Goal: Information Seeking & Learning: Learn about a topic

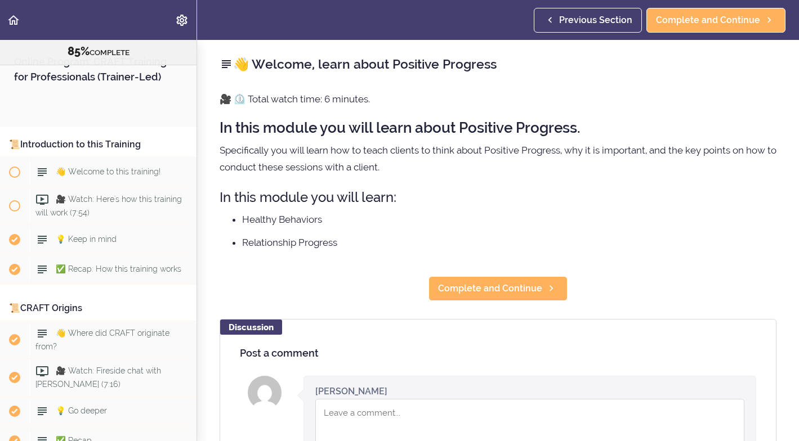
scroll to position [6776, 0]
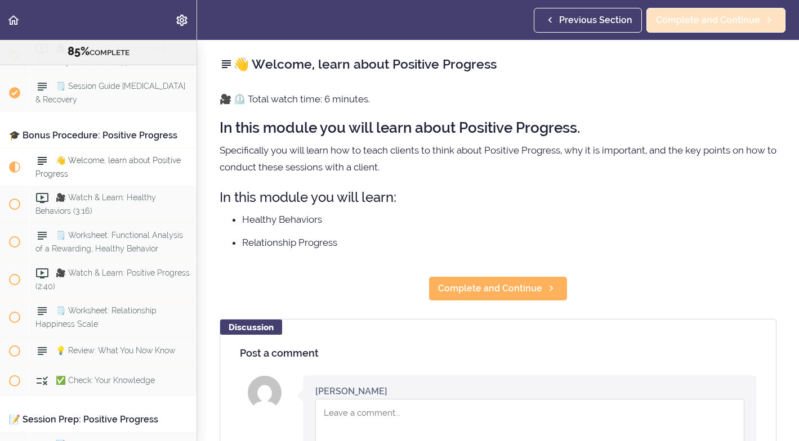
drag, startPoint x: 0, startPoint y: 0, endPoint x: 735, endPoint y: 19, distance: 734.8
click at [731, 19] on span "Complete and Continue" at bounding box center [708, 21] width 104 height 14
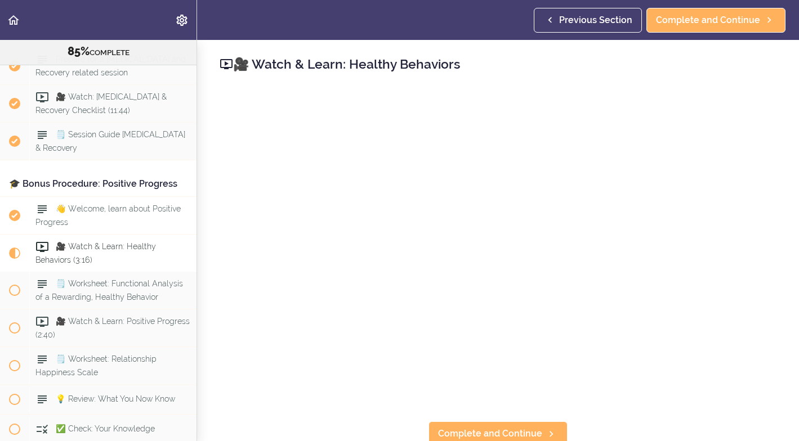
scroll to position [6729, 0]
click at [88, 203] on span "👋 Welcome, learn about Positive Progress" at bounding box center [107, 214] width 145 height 22
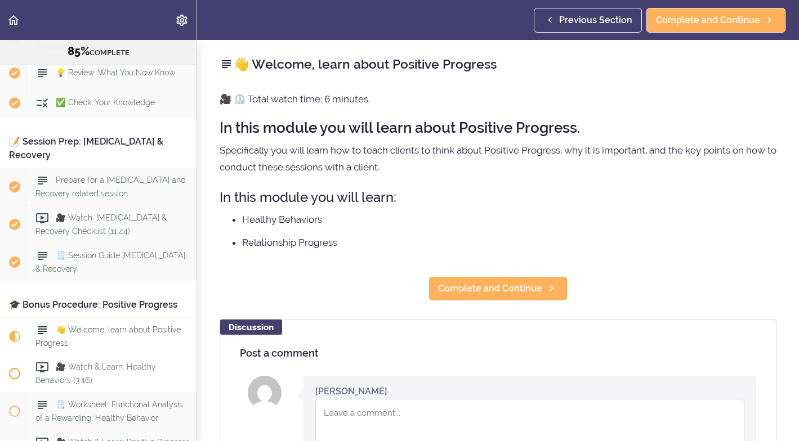
scroll to position [6599, 0]
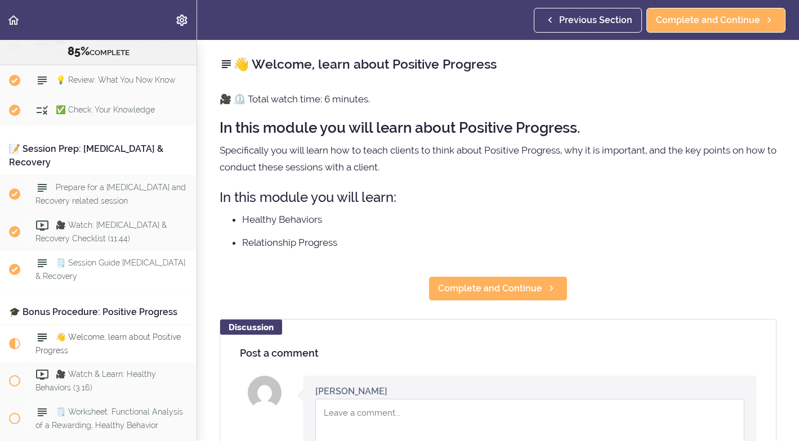
click at [110, 258] on span "🗒️ Session Guide [MEDICAL_DATA] & Recovery" at bounding box center [110, 269] width 150 height 22
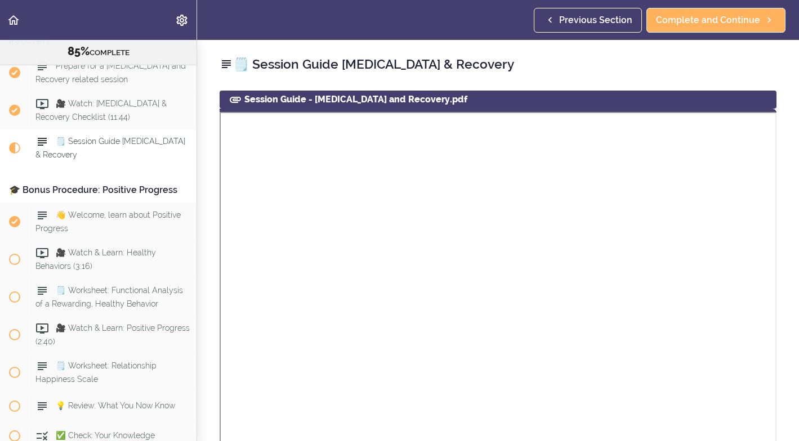
scroll to position [6726, 0]
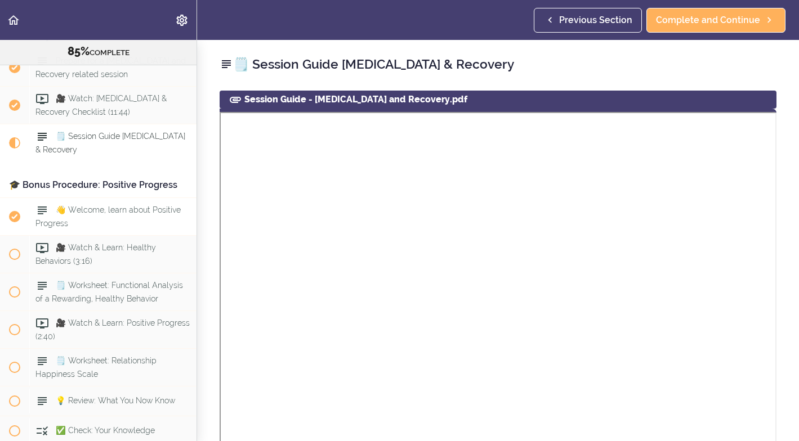
click at [98, 205] on span "👋 Welcome, learn about Positive Progress" at bounding box center [107, 216] width 145 height 22
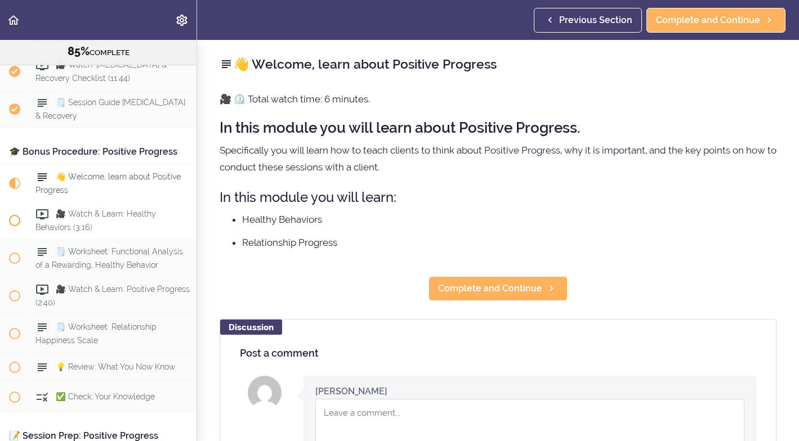
scroll to position [6756, 0]
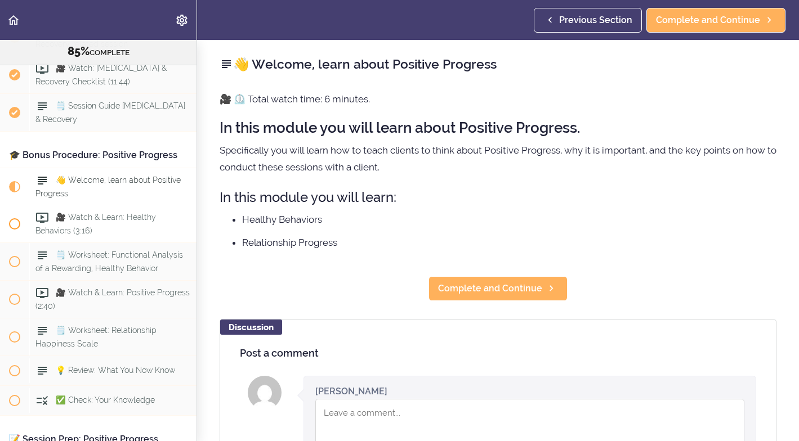
click at [85, 213] on span "🎥 Watch & Learn: Healthy Behaviors (3:16)" at bounding box center [95, 224] width 120 height 22
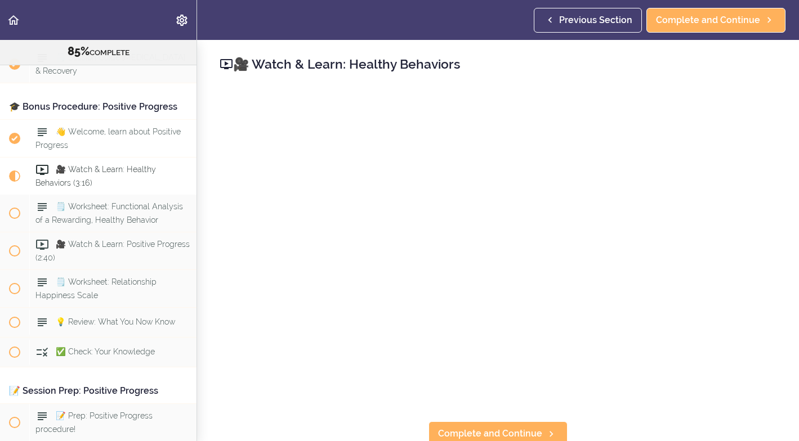
scroll to position [6805, 0]
click at [112, 164] on span "🎥 Watch & Learn: Healthy Behaviors (3:16)" at bounding box center [95, 175] width 120 height 22
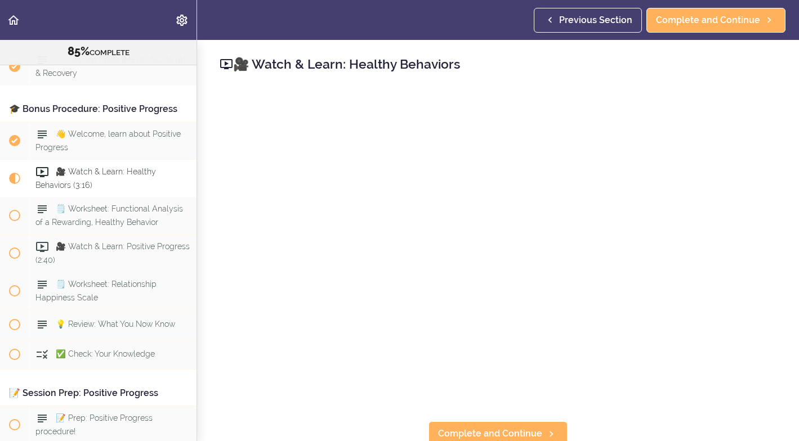
click at [118, 167] on span "🎥 Watch & Learn: Healthy Behaviors (3:16)" at bounding box center [95, 178] width 120 height 22
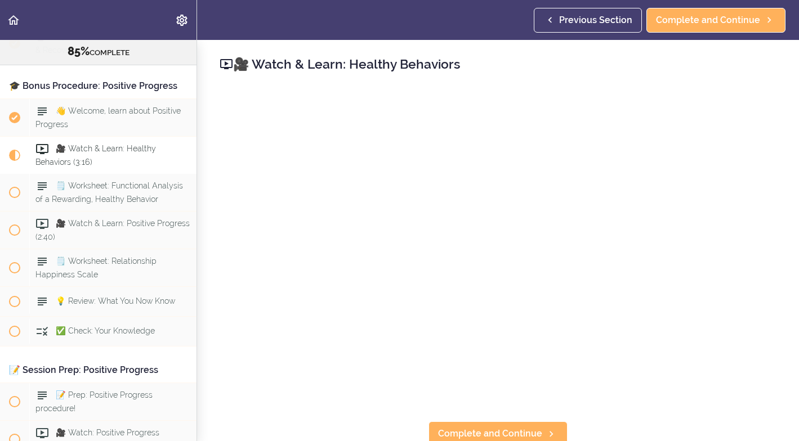
scroll to position [6827, 0]
click at [86, 143] on span "🎥 Watch & Learn: Healthy Behaviors (3:16)" at bounding box center [95, 154] width 120 height 22
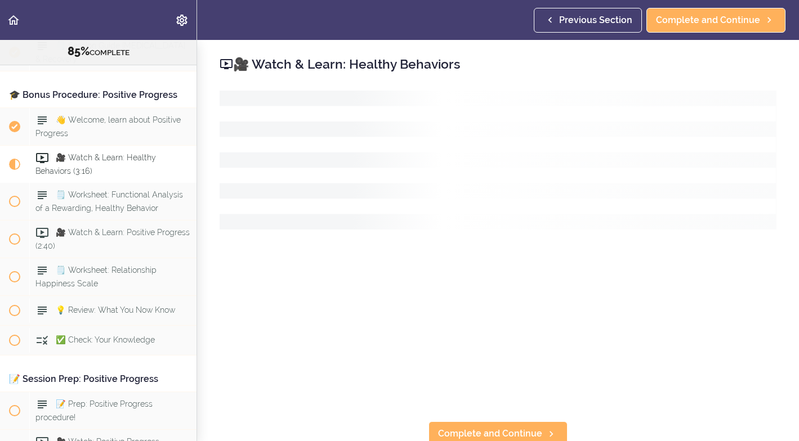
scroll to position [6814, 0]
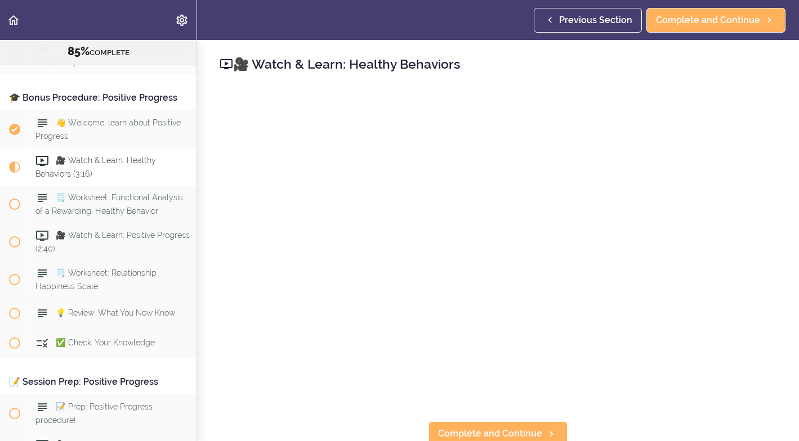
click at [84, 156] on span "🎥 Watch & Learn: Healthy Behaviors (3:16)" at bounding box center [95, 167] width 120 height 22
click at [108, 156] on span "🎥 Watch & Learn: Healthy Behaviors (3:16)" at bounding box center [95, 167] width 120 height 22
click at [700, 20] on span "Complete and Continue" at bounding box center [708, 21] width 104 height 14
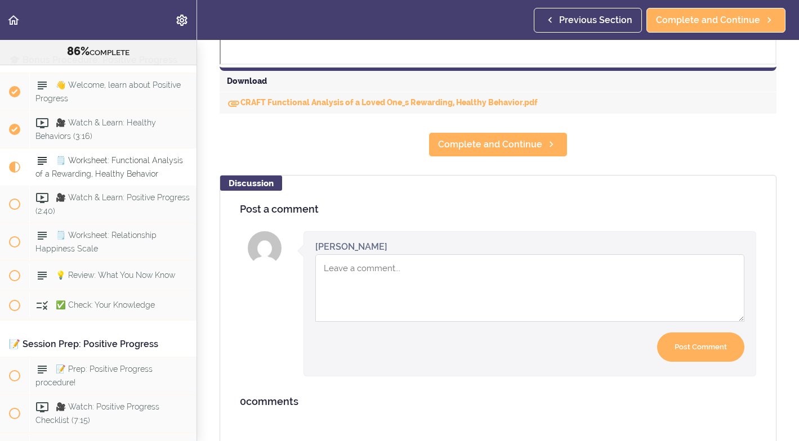
scroll to position [552, 0]
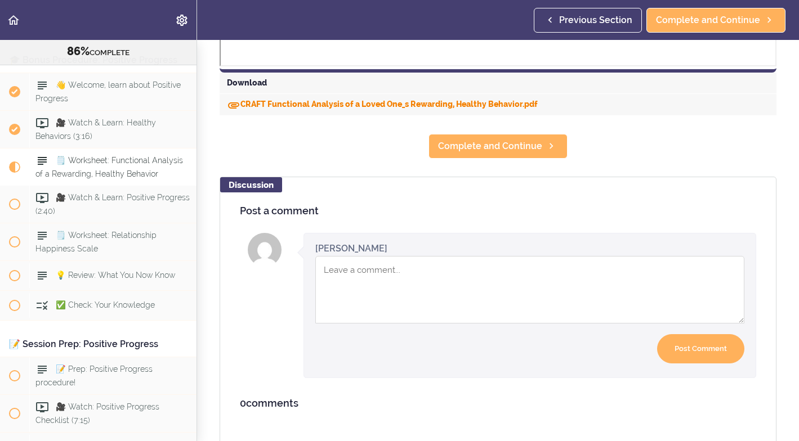
click at [305, 104] on link "CRAFT Functional Analysis of a Loved One_s Rewarding, Healthy Behavior.pdf" at bounding box center [382, 104] width 311 height 9
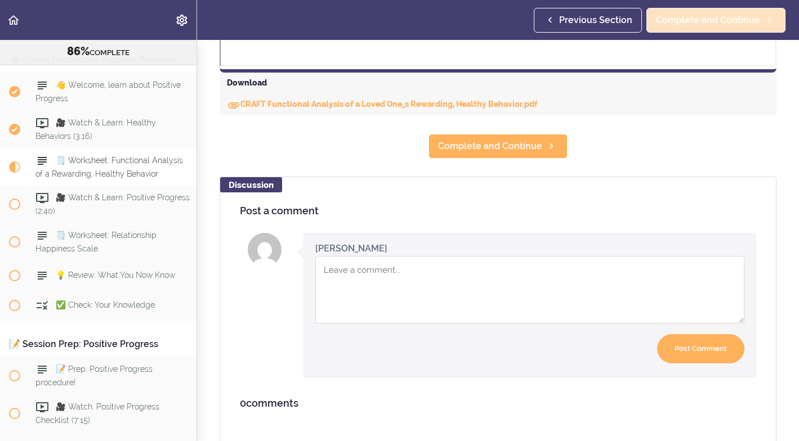
click at [687, 17] on span "Complete and Continue" at bounding box center [708, 21] width 104 height 14
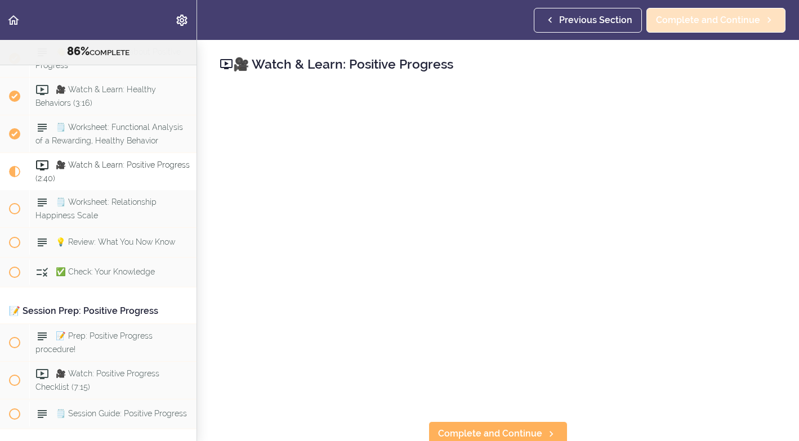
scroll to position [6889, 0]
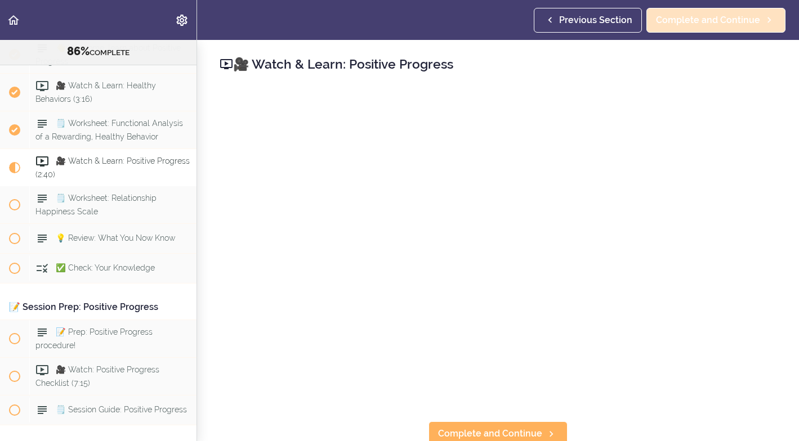
click at [715, 19] on span "Complete and Continue" at bounding box center [708, 21] width 104 height 14
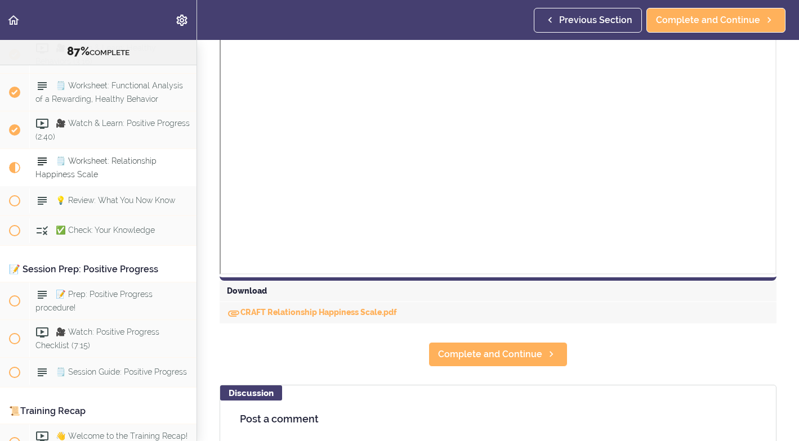
scroll to position [346, 0]
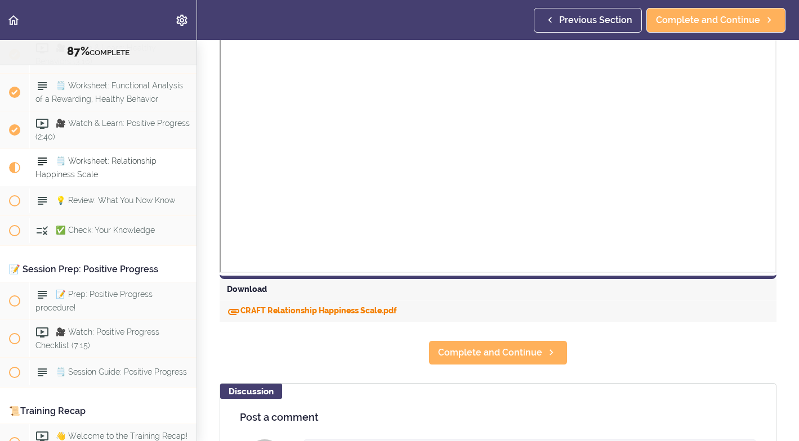
click at [371, 311] on link "CRAFT Relationship Happiness Scale.pdf" at bounding box center [312, 310] width 170 height 9
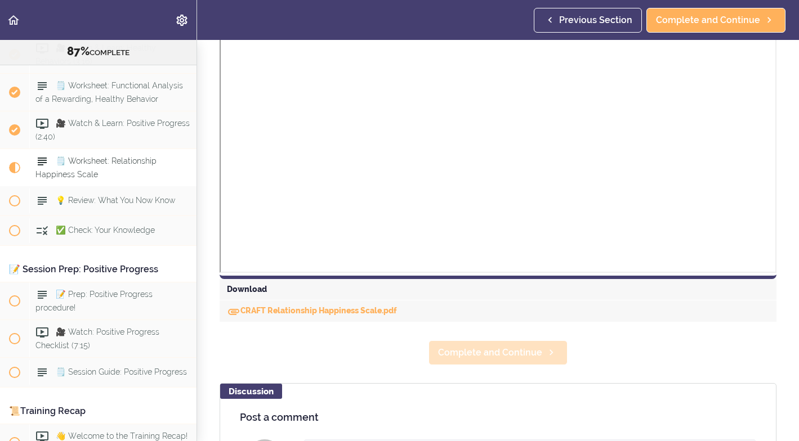
click at [478, 350] on span "Complete and Continue" at bounding box center [490, 353] width 104 height 14
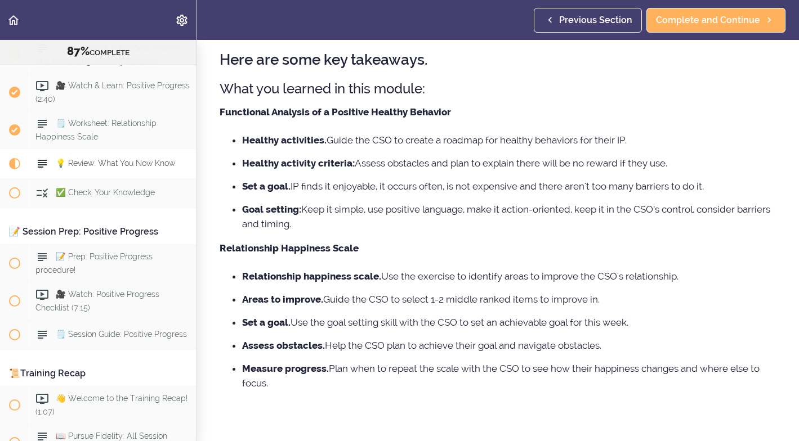
scroll to position [48, 0]
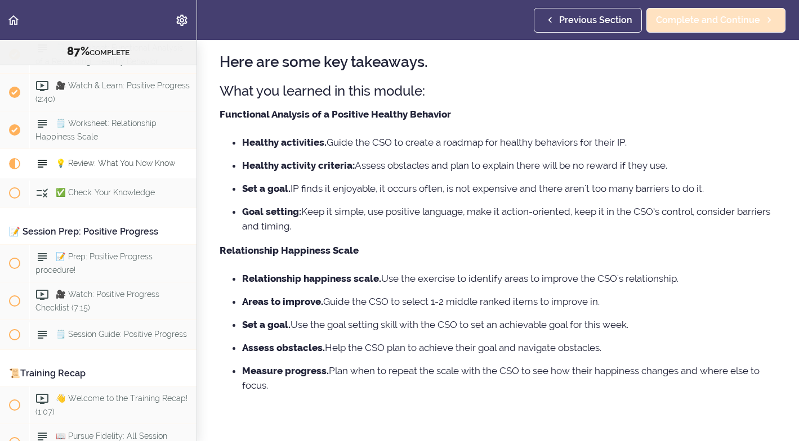
click at [679, 19] on span "Complete and Continue" at bounding box center [708, 21] width 104 height 14
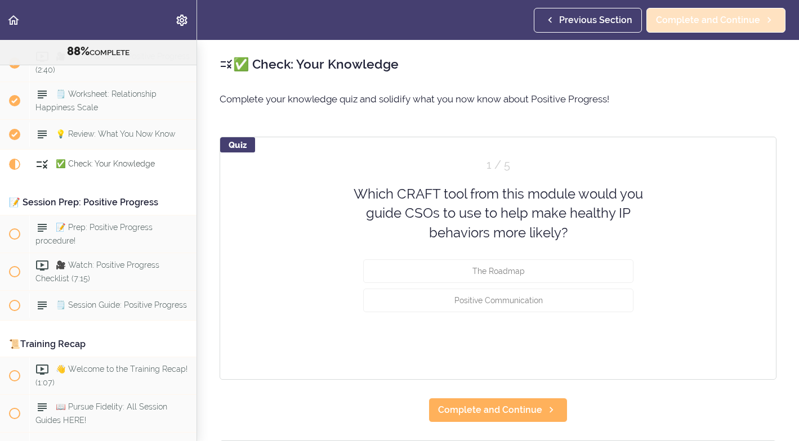
scroll to position [6994, 0]
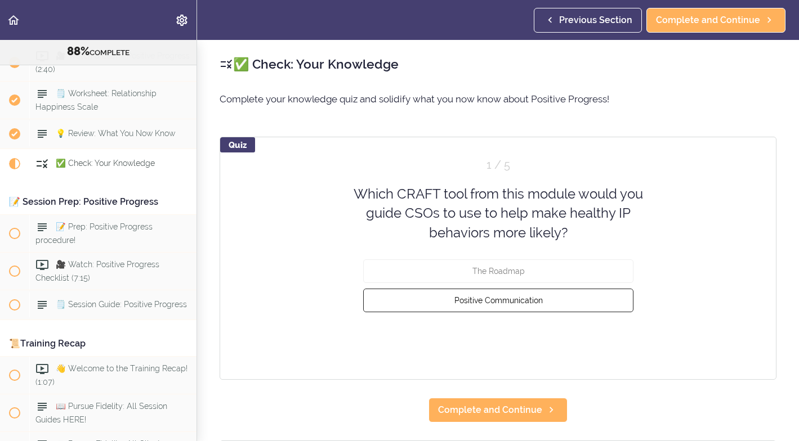
click at [505, 301] on span "Positive Communication" at bounding box center [498, 300] width 88 height 9
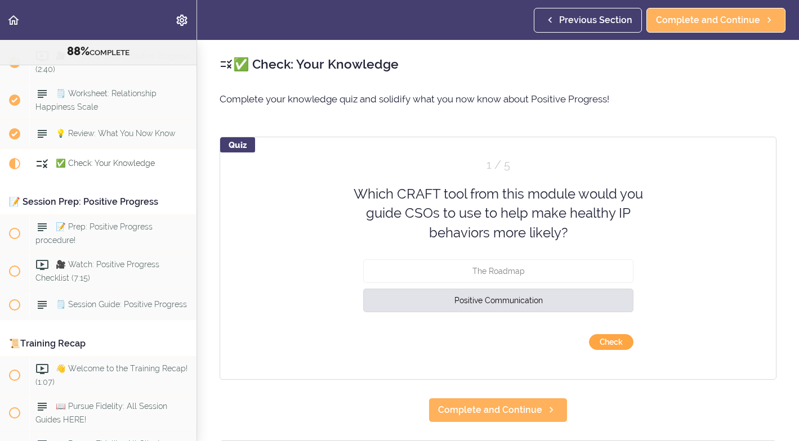
click at [612, 341] on button "Check" at bounding box center [611, 342] width 44 height 16
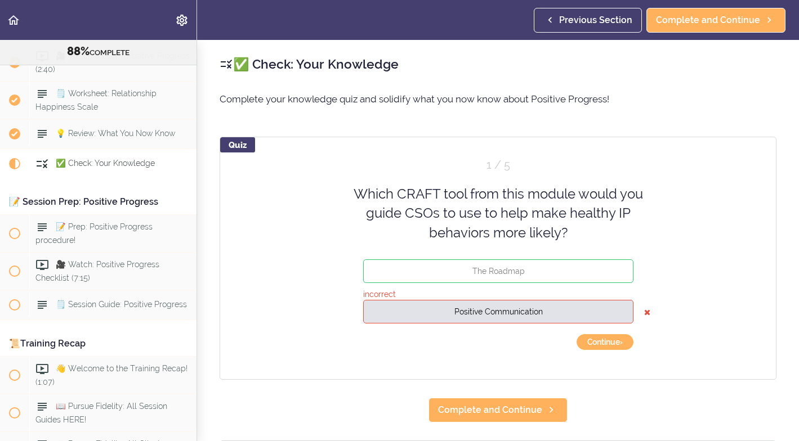
click at [612, 341] on button "Continue ›" at bounding box center [604, 342] width 57 height 16
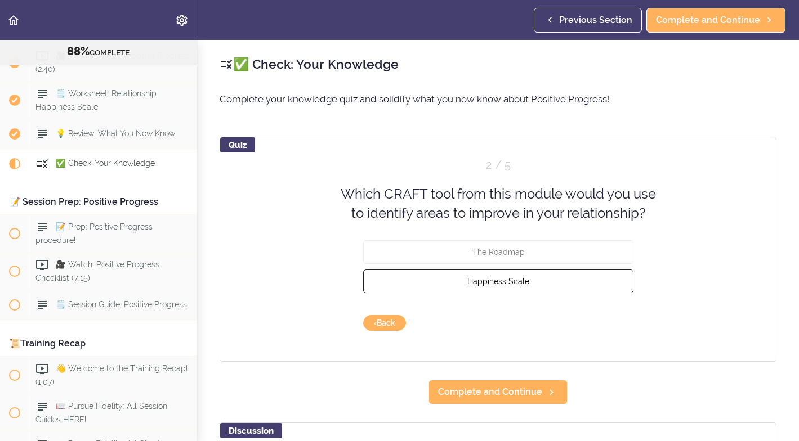
click at [509, 281] on span "Happiness Scale" at bounding box center [498, 280] width 62 height 9
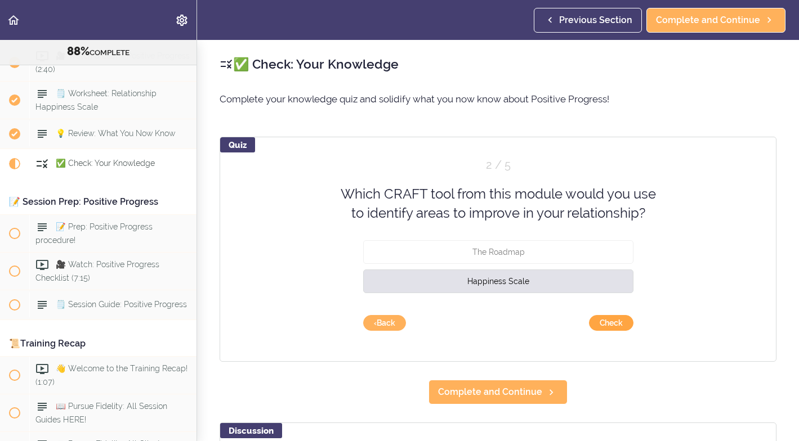
click at [611, 323] on button "Check" at bounding box center [611, 323] width 44 height 16
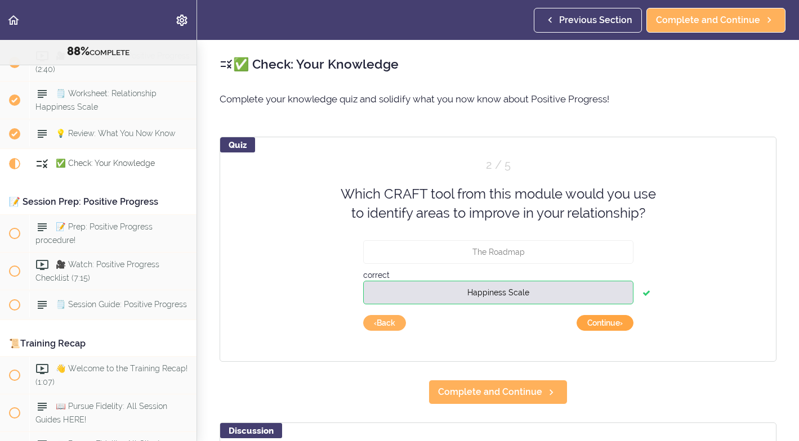
click at [604, 320] on button "Continue ›" at bounding box center [604, 323] width 57 height 16
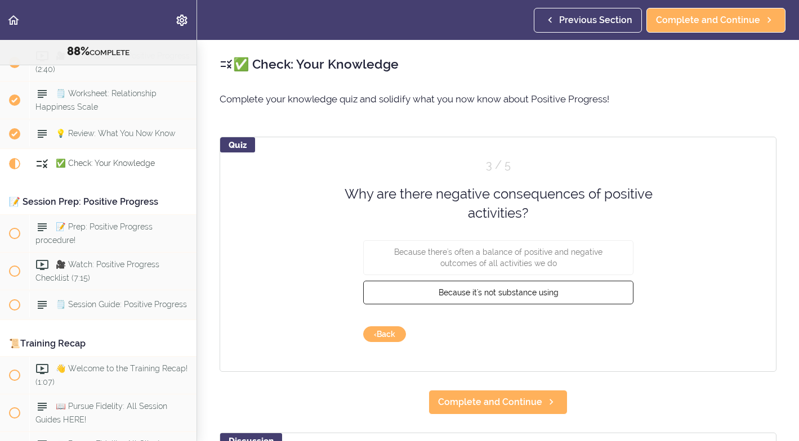
click at [522, 292] on span "Because it's not substance using" at bounding box center [498, 292] width 120 height 9
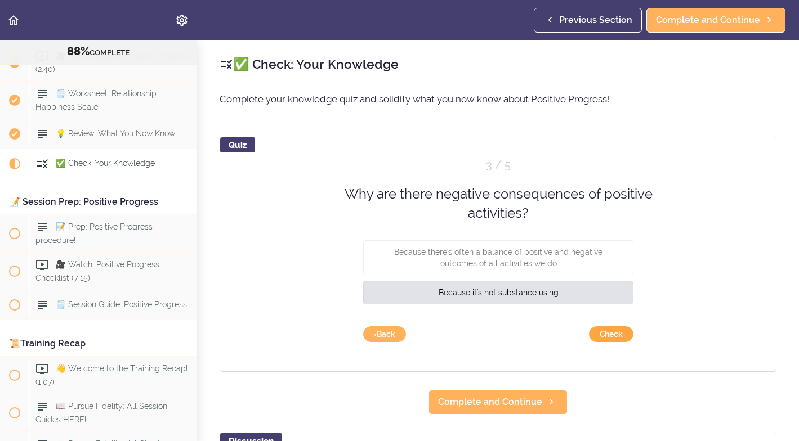
click at [613, 336] on button "Check" at bounding box center [611, 334] width 44 height 16
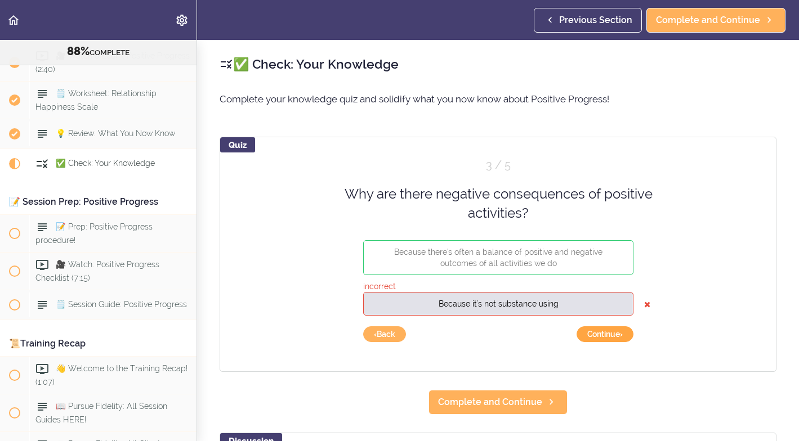
click at [611, 333] on button "Continue ›" at bounding box center [604, 334] width 57 height 16
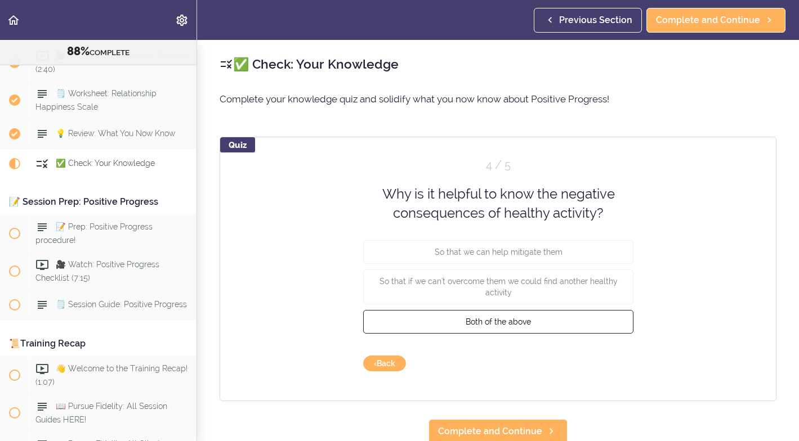
click at [522, 319] on span "Both of the above" at bounding box center [497, 321] width 65 height 9
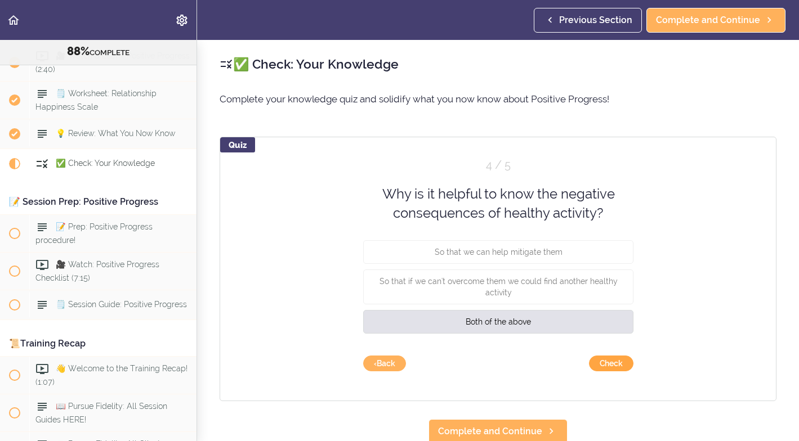
click at [603, 359] on button "Check" at bounding box center [611, 364] width 44 height 16
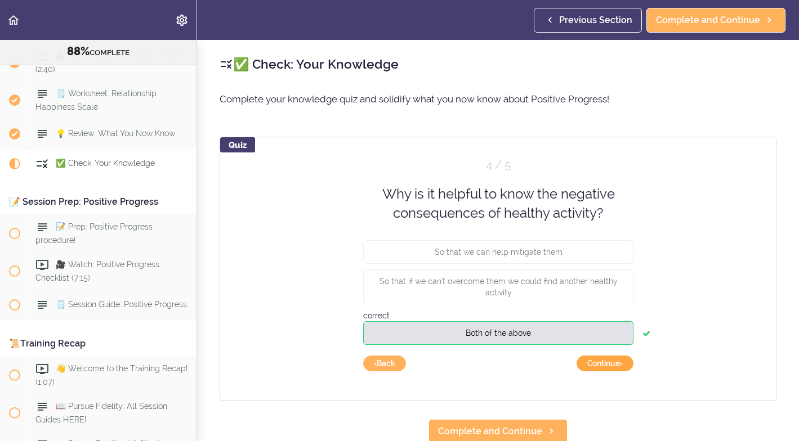
click at [604, 362] on button "Continue ›" at bounding box center [604, 364] width 57 height 16
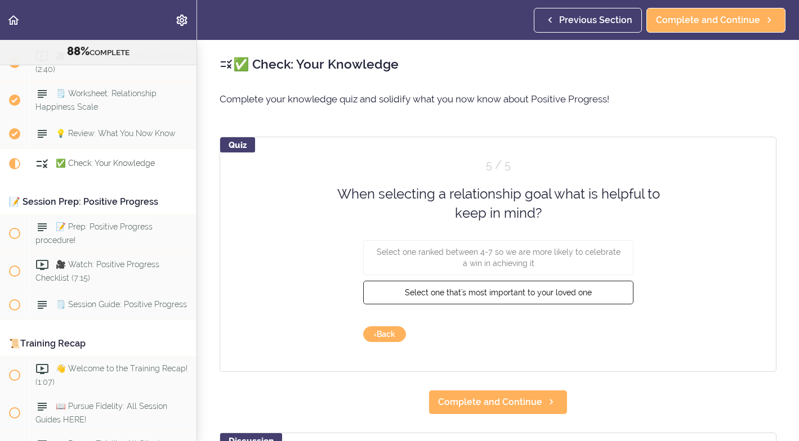
click at [523, 292] on span "Select one that's most important to your loved one" at bounding box center [498, 292] width 187 height 9
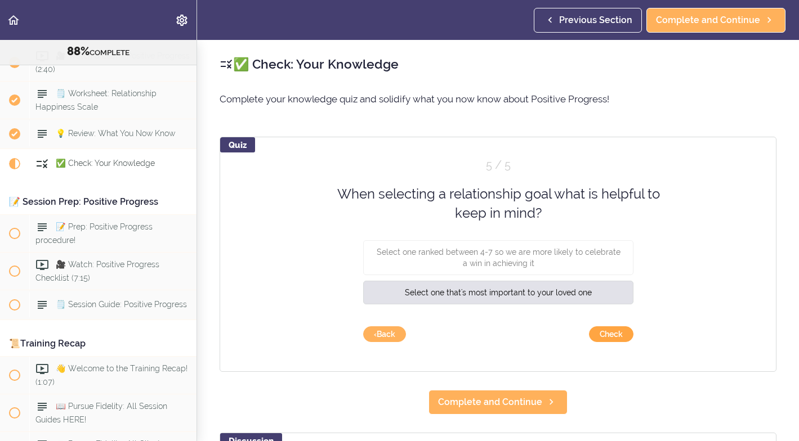
click at [612, 332] on button "Check" at bounding box center [611, 334] width 44 height 16
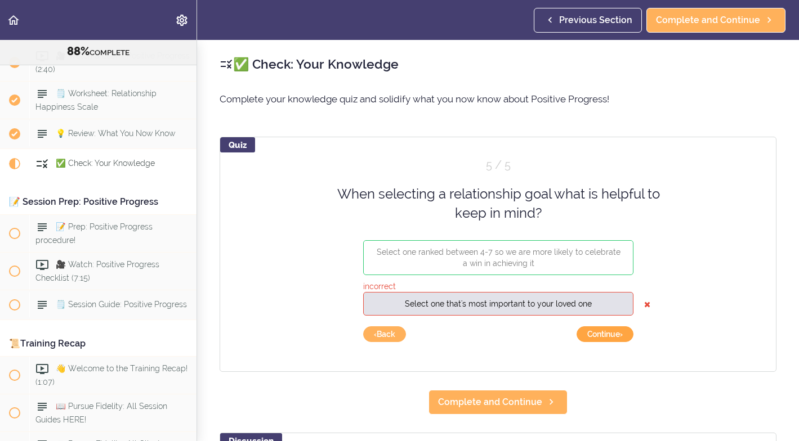
click at [601, 331] on button "Continue ›" at bounding box center [604, 334] width 57 height 16
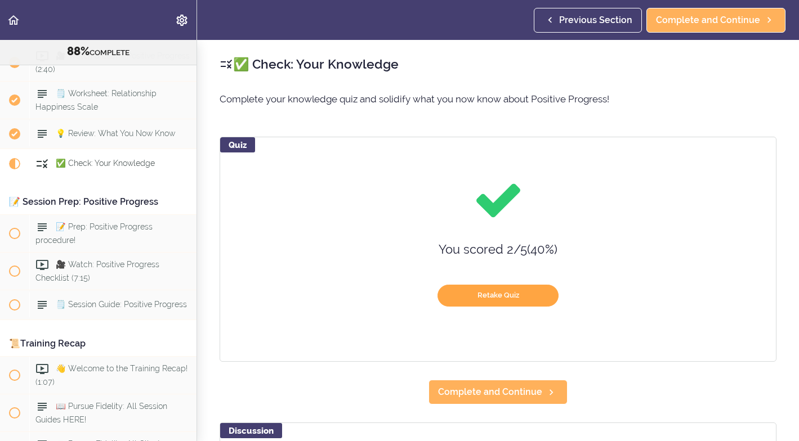
click at [496, 294] on button "Retake Quiz" at bounding box center [497, 296] width 121 height 22
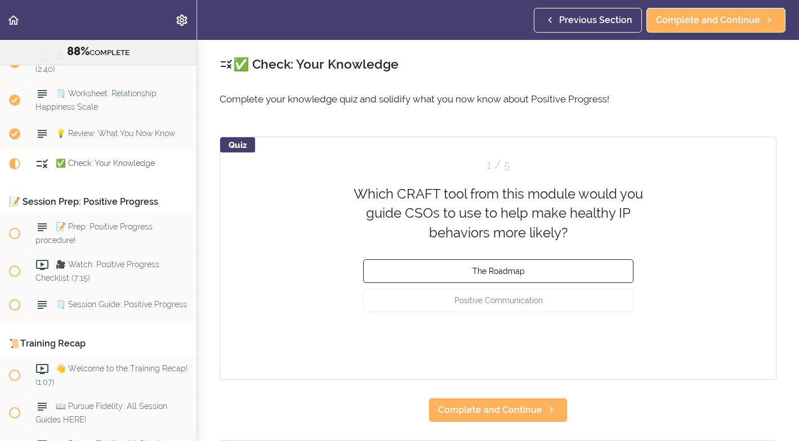
click at [506, 269] on span "The Roadmap" at bounding box center [498, 271] width 52 height 9
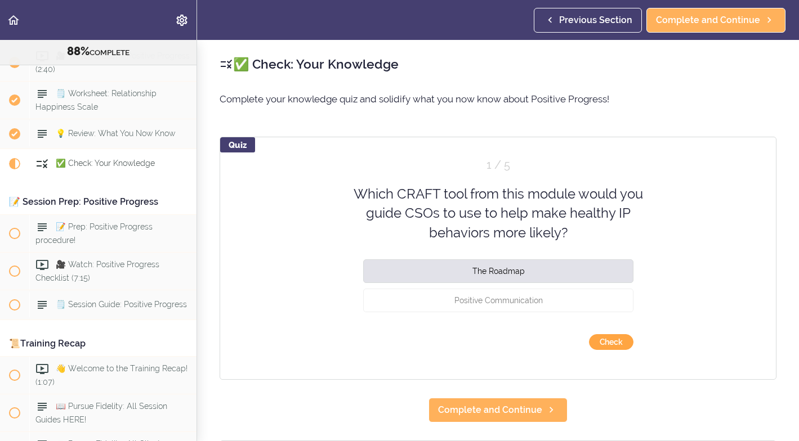
click at [615, 338] on button "Check" at bounding box center [611, 342] width 44 height 16
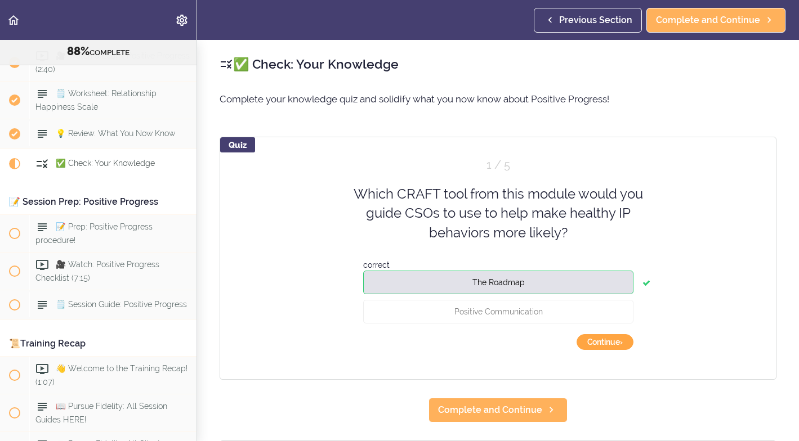
click at [612, 340] on button "Continue ›" at bounding box center [604, 342] width 57 height 16
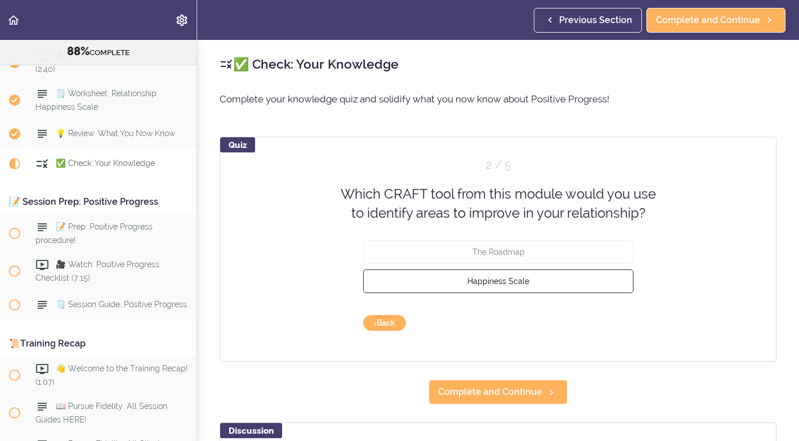
click at [498, 279] on span "Happiness Scale" at bounding box center [498, 280] width 62 height 9
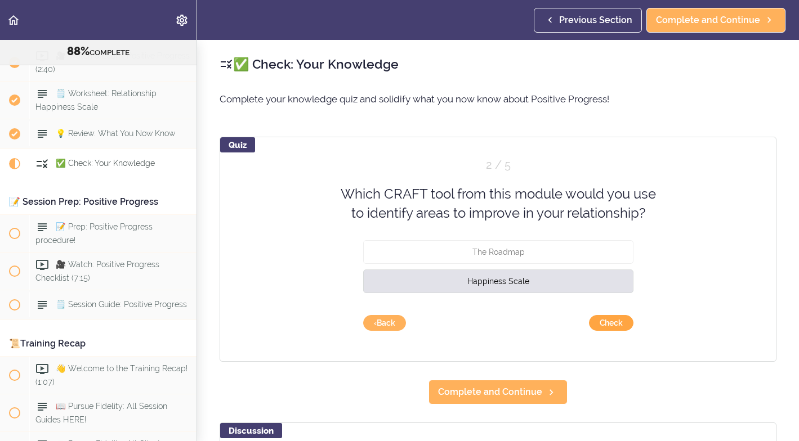
click at [611, 317] on button "Check" at bounding box center [611, 323] width 44 height 16
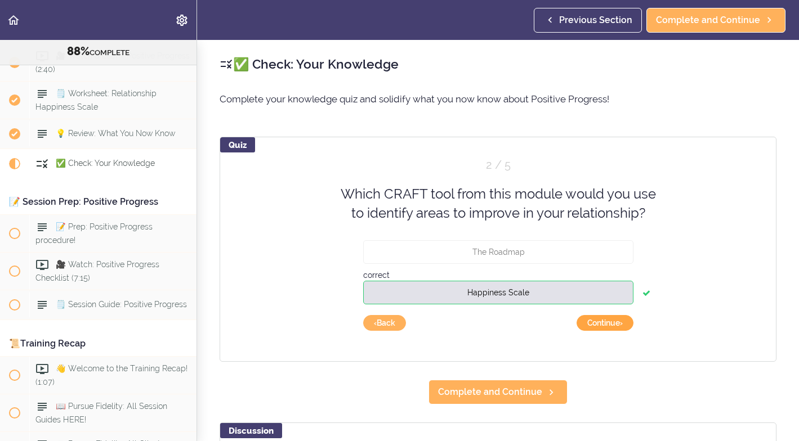
click at [610, 323] on button "Continue ›" at bounding box center [604, 323] width 57 height 16
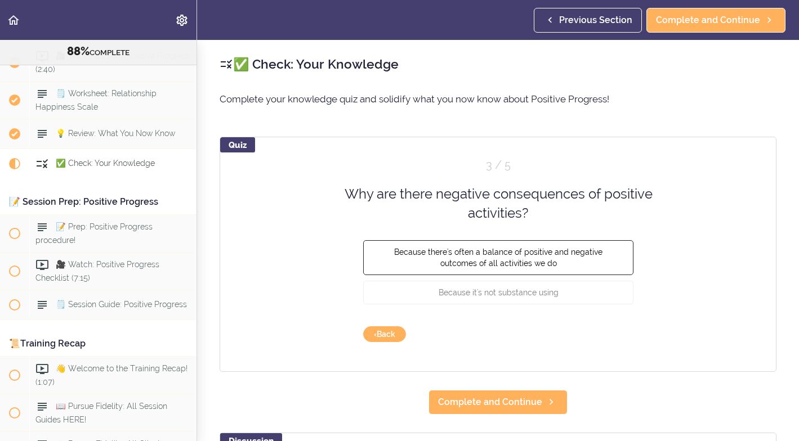
click at [578, 250] on span "Because there's often a balance of positive and negative outcomes of all activi…" at bounding box center [498, 257] width 208 height 20
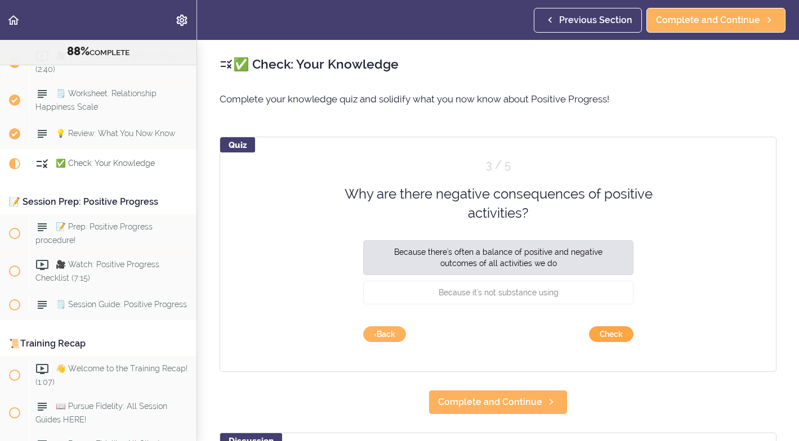
click at [614, 333] on button "Check" at bounding box center [611, 334] width 44 height 16
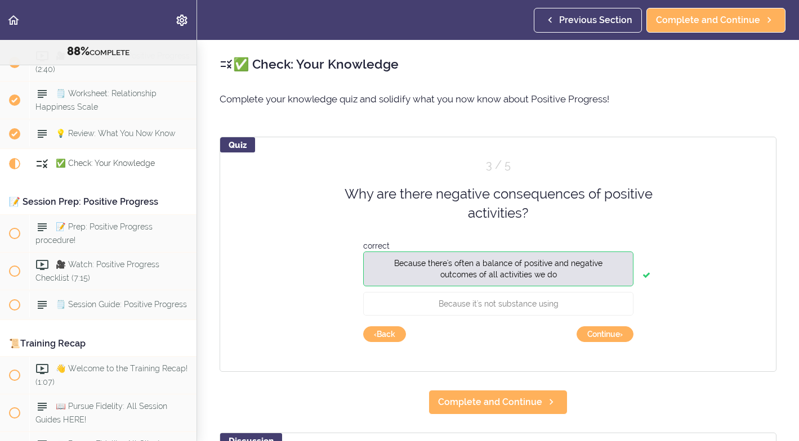
click at [614, 333] on button "Continue ›" at bounding box center [604, 334] width 57 height 16
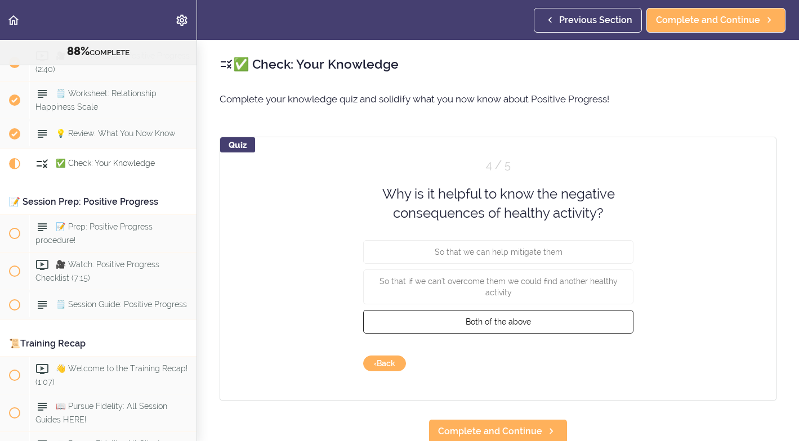
click at [517, 320] on span "Both of the above" at bounding box center [497, 321] width 65 height 9
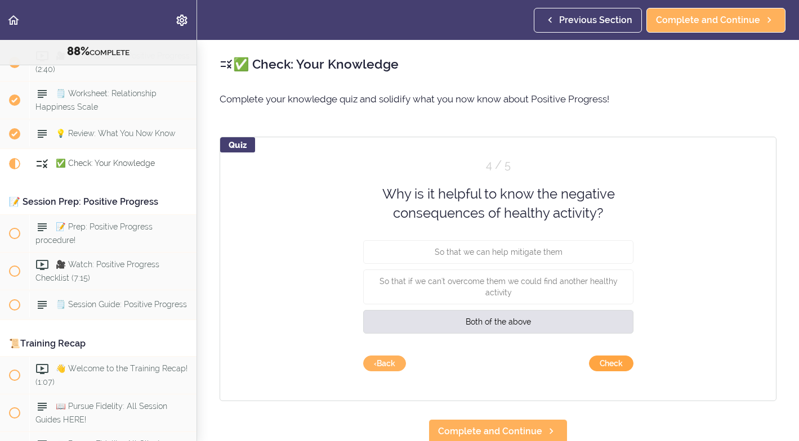
click at [610, 360] on button "Check" at bounding box center [611, 364] width 44 height 16
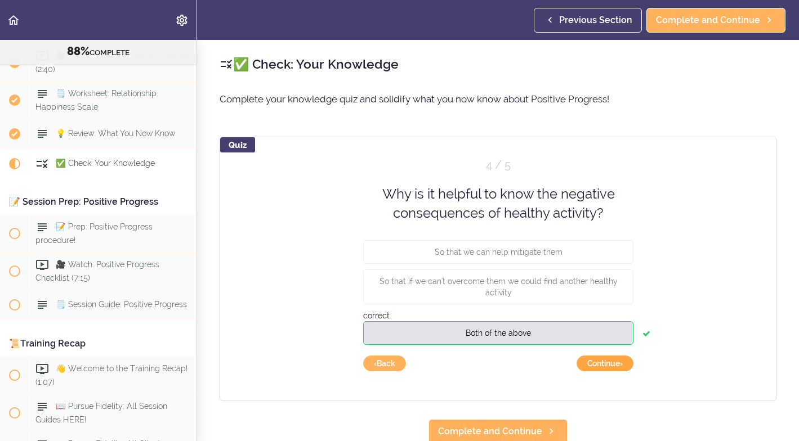
click at [607, 362] on button "Continue ›" at bounding box center [604, 364] width 57 height 16
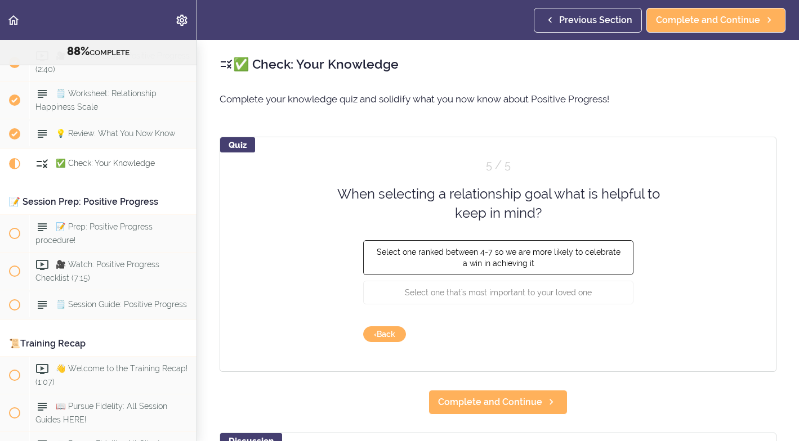
click at [509, 250] on span "Select one ranked between 4-7 so we are more likely to celebrate a win in achie…" at bounding box center [498, 257] width 244 height 20
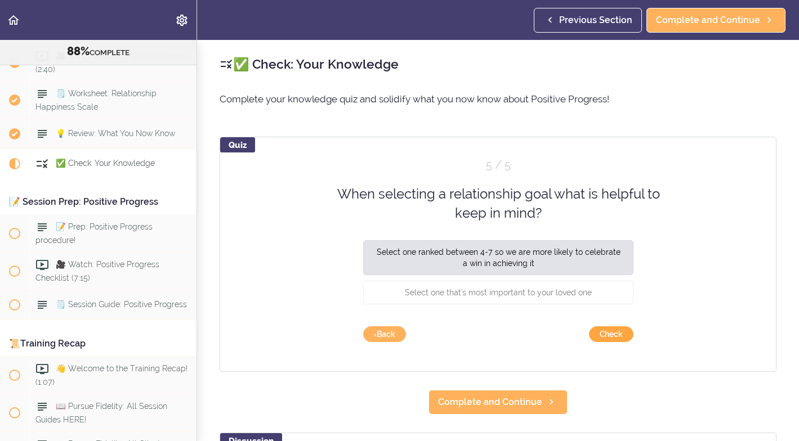
click at [612, 333] on button "Check" at bounding box center [611, 334] width 44 height 16
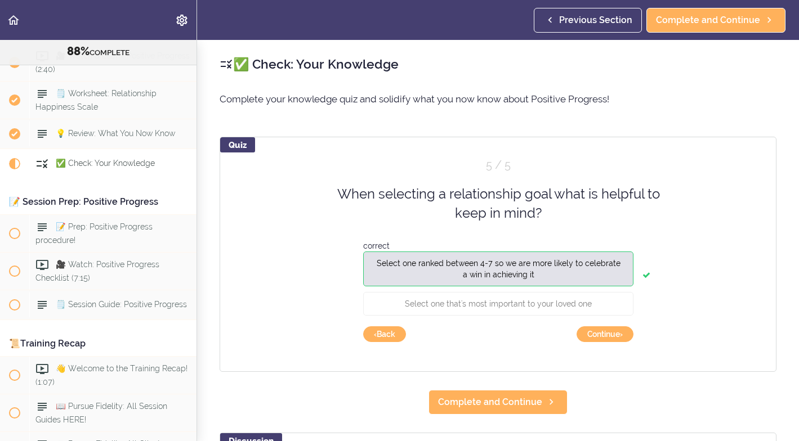
click at [612, 333] on button "Continue ›" at bounding box center [604, 334] width 57 height 16
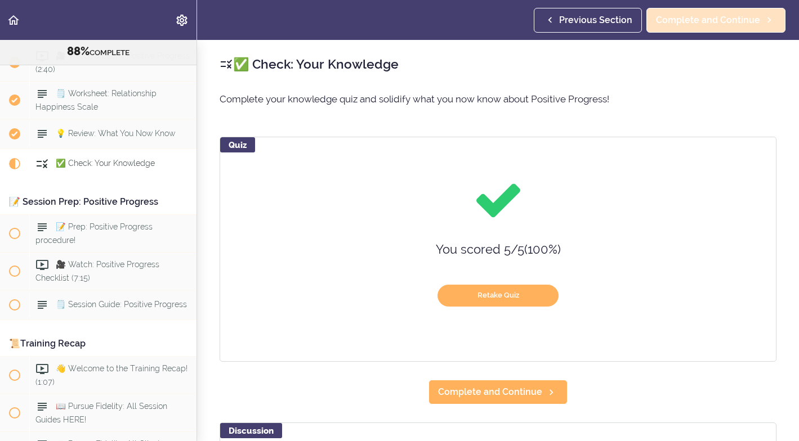
click at [702, 18] on span "Complete and Continue" at bounding box center [708, 21] width 104 height 14
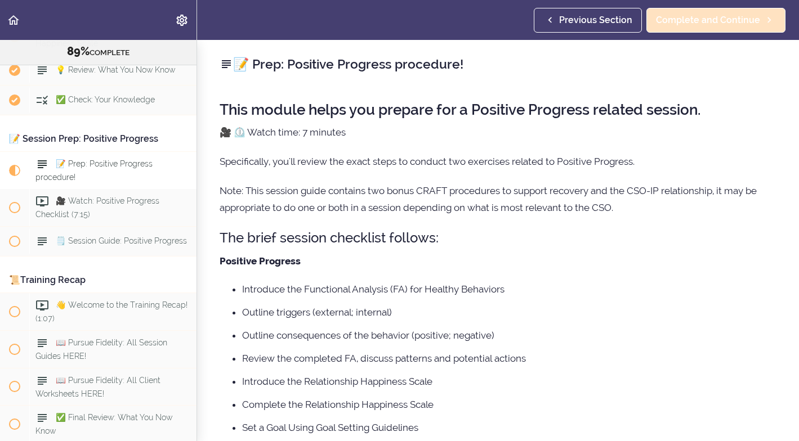
scroll to position [7060, 0]
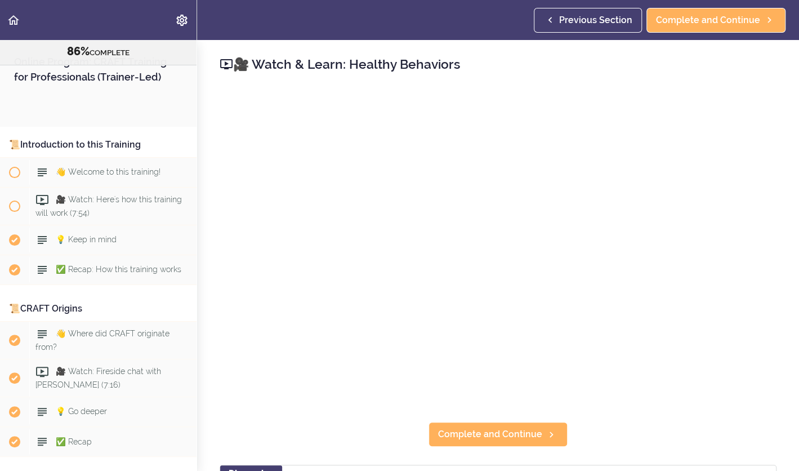
scroll to position [6723, 0]
